Goal: Information Seeking & Learning: Learn about a topic

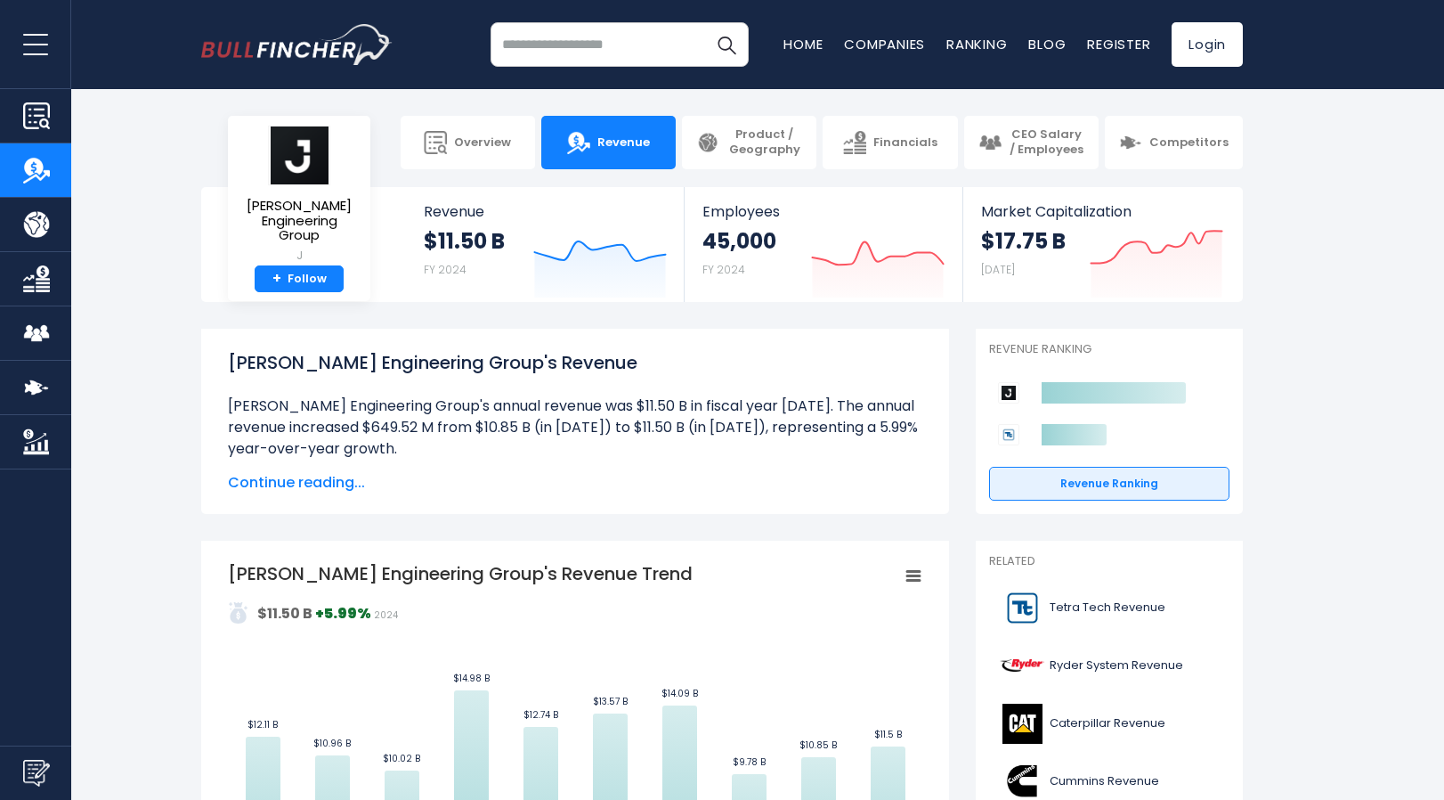
click at [317, 475] on span "Continue reading..." at bounding box center [575, 482] width 695 height 21
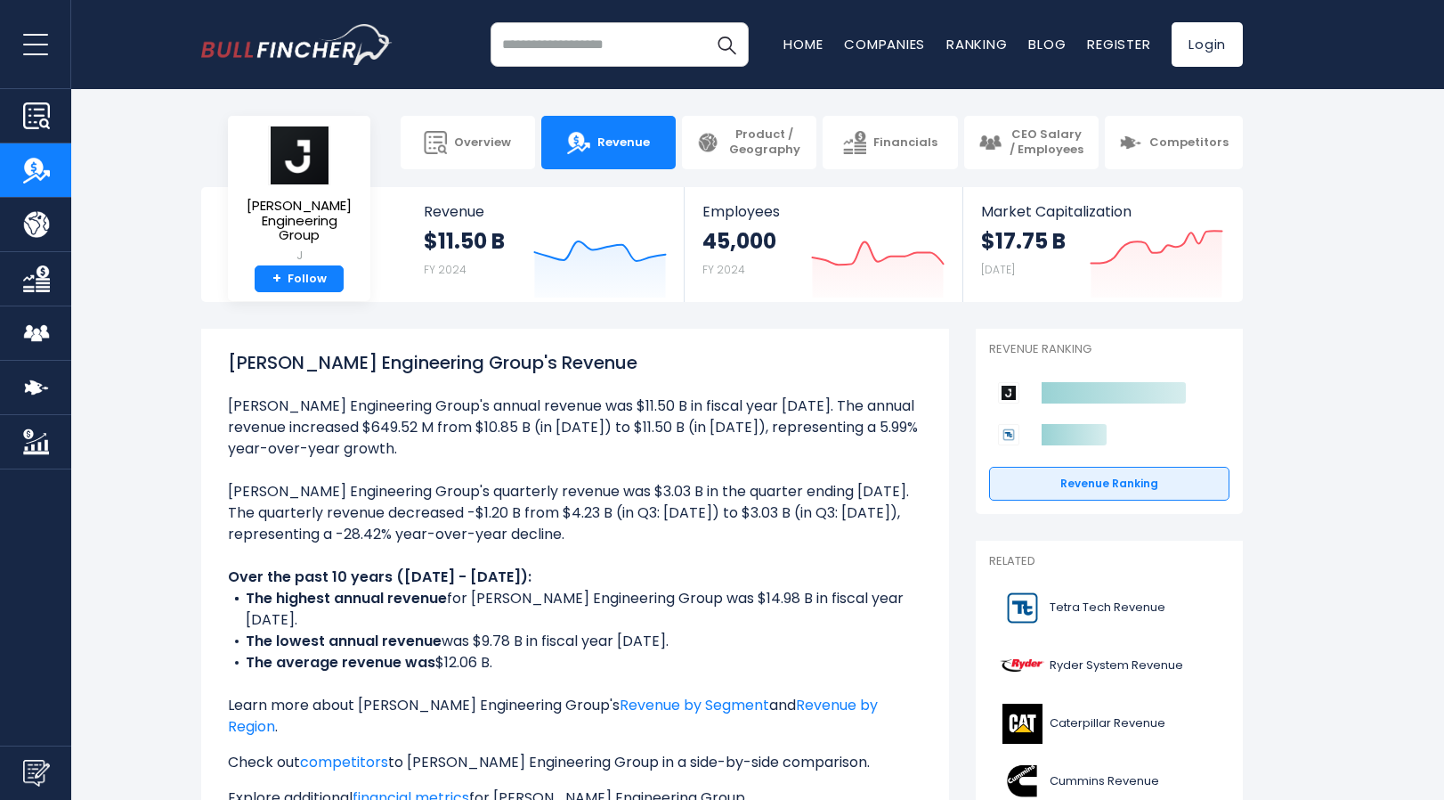
click at [514, 483] on li "[PERSON_NAME] Engineering Group's quarterly revenue was $3.03 B in the quarter …" at bounding box center [575, 513] width 695 height 64
click at [588, 550] on ul "[PERSON_NAME] Engineering Group's annual revenue was $11.50 B in fiscal year [D…" at bounding box center [575, 651] width 695 height 513
click at [834, 264] on icon at bounding box center [877, 253] width 131 height 23
